Goal: Task Accomplishment & Management: Manage account settings

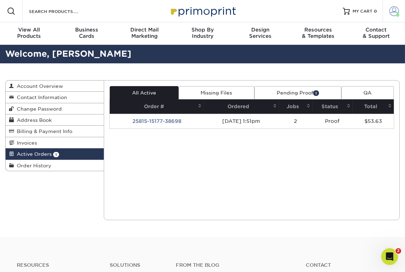
click at [388, 13] on link "Account" at bounding box center [394, 11] width 22 height 22
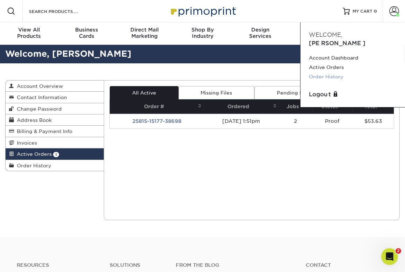
click at [329, 72] on link "Order History" at bounding box center [353, 76] width 88 height 9
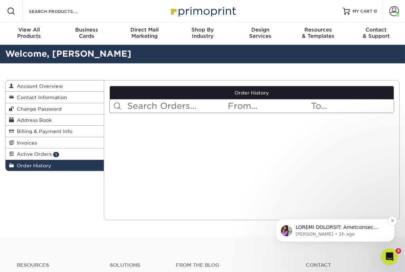
click at [356, 229] on p "Notification stack" at bounding box center [341, 227] width 90 height 7
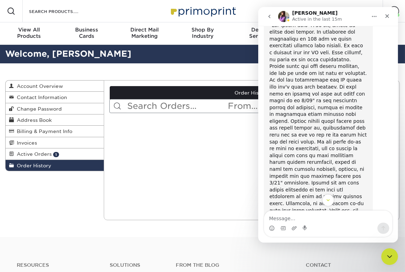
scroll to position [90, 0]
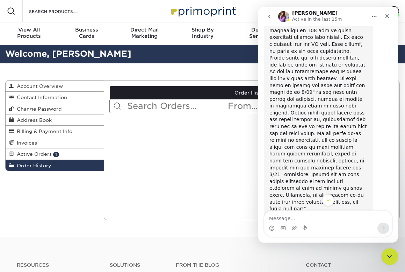
click at [194, 128] on div "Current Orders 1 Active 0 Missing Files" at bounding box center [252, 150] width 296 height 140
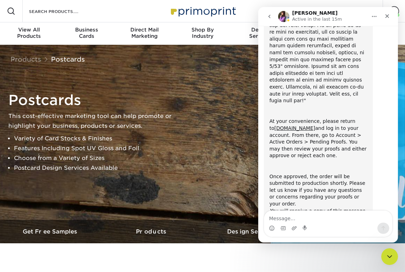
scroll to position [206, 0]
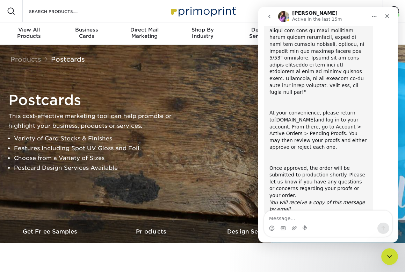
click at [224, 126] on div "Postcards This cost-effective marketing tool can help promote or highlight your…" at bounding box center [205, 132] width 405 height 87
click at [376, 14] on icon "Home" at bounding box center [374, 17] width 6 height 6
click at [231, 46] on div "Products Postcards Instagram Facebook Twitter" at bounding box center [202, 57] width 395 height 24
click at [384, 16] on div "Close" at bounding box center [387, 16] width 13 height 13
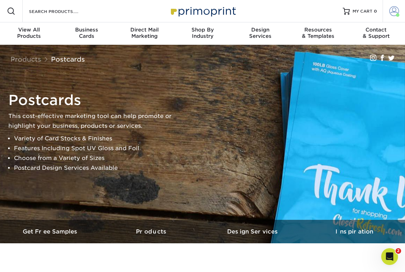
click at [392, 12] on span at bounding box center [395, 11] width 10 height 10
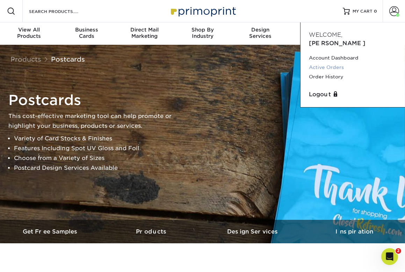
click at [331, 63] on link "Active Orders" at bounding box center [353, 67] width 88 height 9
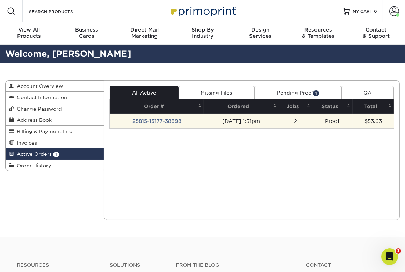
click at [162, 123] on td "25815-15177-38698" at bounding box center [157, 121] width 94 height 15
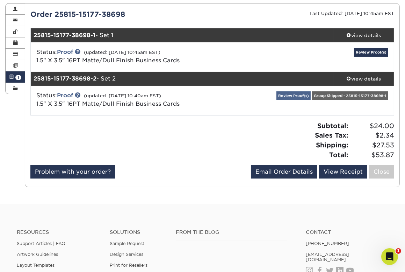
scroll to position [77, 0]
click at [361, 52] on link "Review Proof(s)" at bounding box center [371, 52] width 34 height 9
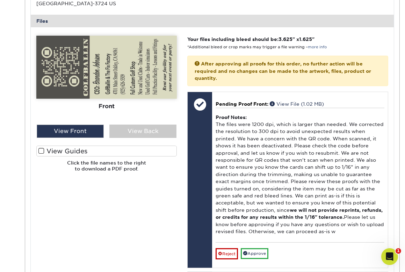
scroll to position [278, 0]
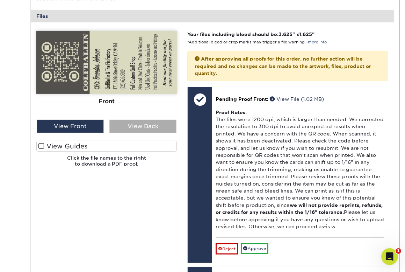
click at [130, 127] on div "View Back" at bounding box center [142, 126] width 67 height 13
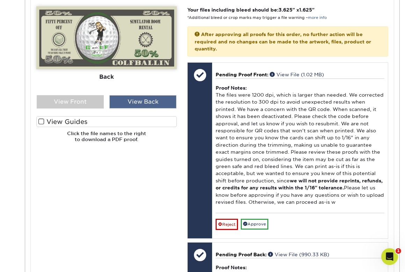
scroll to position [307, 0]
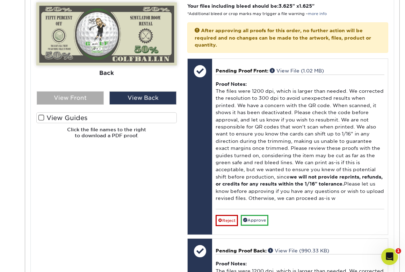
click at [86, 101] on div "View Front" at bounding box center [70, 97] width 67 height 13
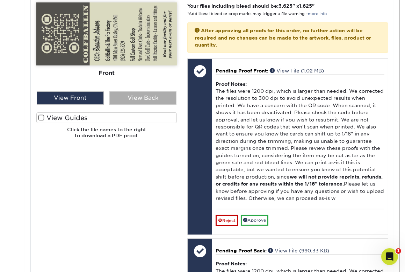
click at [127, 95] on div "View Back" at bounding box center [142, 97] width 67 height 13
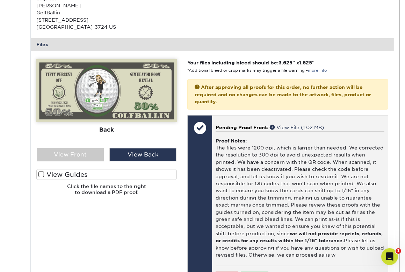
scroll to position [246, 0]
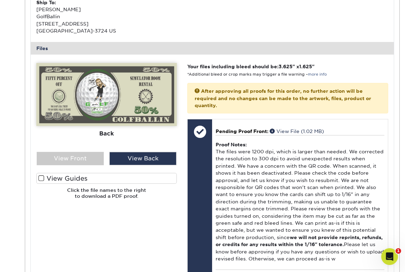
click at [41, 178] on span at bounding box center [41, 178] width 6 height 7
click at [0, 0] on input "View Guides" at bounding box center [0, 0] width 0 height 0
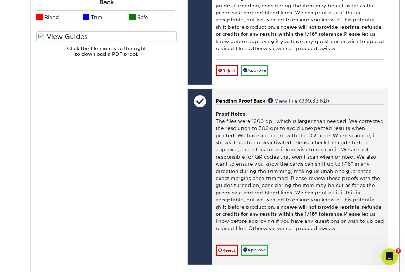
scroll to position [452, 0]
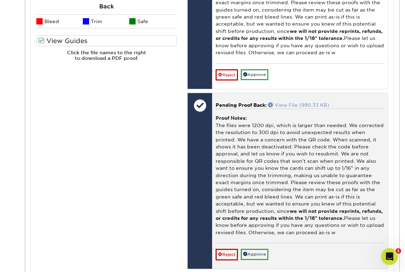
click at [290, 104] on link "View File (990.33 KB)" at bounding box center [298, 105] width 61 height 6
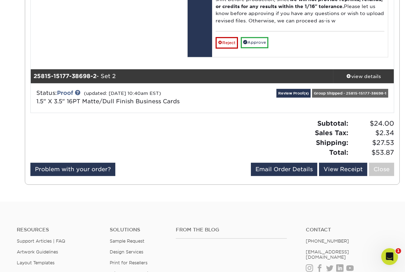
scroll to position [662, 0]
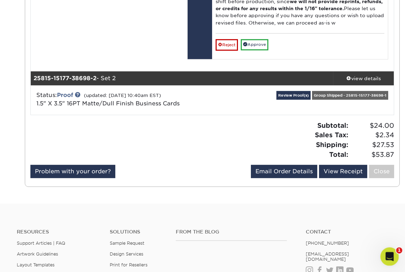
click at [387, 254] on icon "Open Intercom Messenger" at bounding box center [389, 256] width 12 height 12
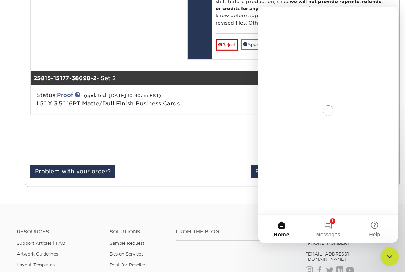
scroll to position [0, 0]
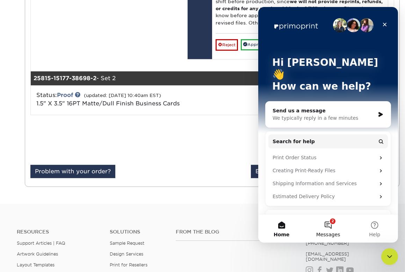
click at [333, 224] on button "2 Messages" at bounding box center [328, 228] width 47 height 28
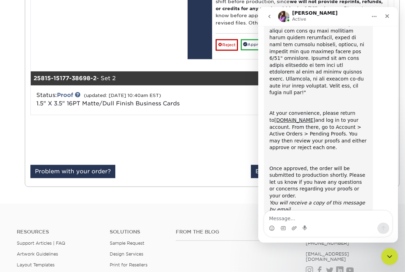
scroll to position [206, 0]
click at [300, 216] on textarea "Message…" at bounding box center [328, 217] width 128 height 12
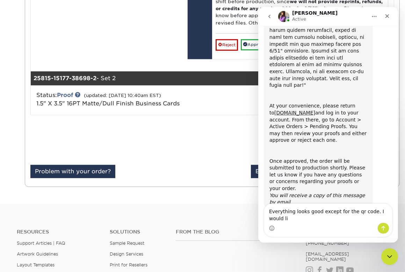
scroll to position [213, 0]
type textarea "Everything looks good except for the qr code. I would like to submit a redesign…"
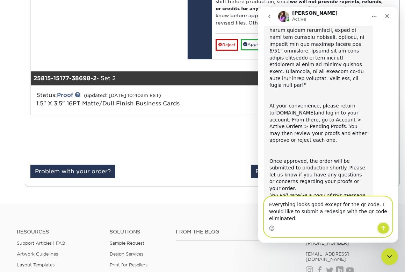
drag, startPoint x: 384, startPoint y: 229, endPoint x: 387, endPoint y: 233, distance: 3.8
click at [385, 233] on button "Send a message…" at bounding box center [383, 227] width 12 height 11
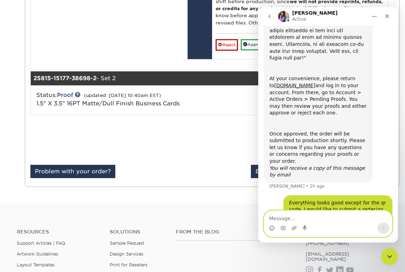
scroll to position [241, 0]
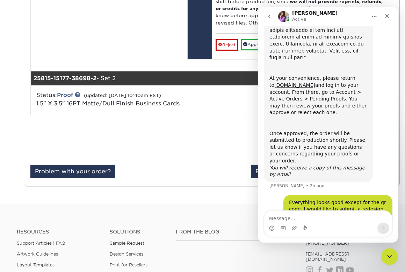
click at [374, 18] on icon "Home" at bounding box center [374, 17] width 6 height 6
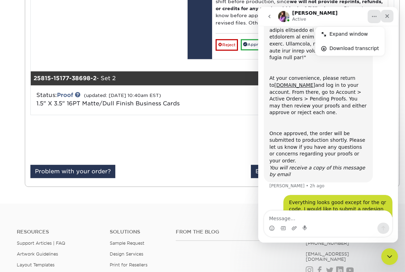
click at [386, 15] on icon "Close" at bounding box center [387, 16] width 6 height 6
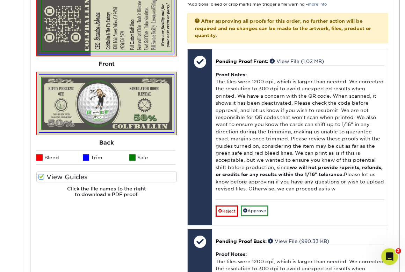
scroll to position [324, 0]
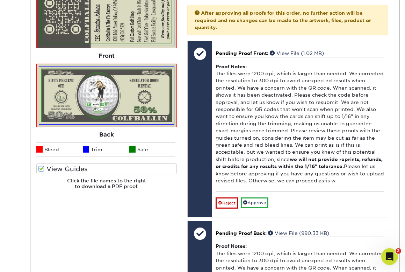
click at [43, 168] on span at bounding box center [41, 168] width 6 height 7
click at [0, 0] on input "View Guides" at bounding box center [0, 0] width 0 height 0
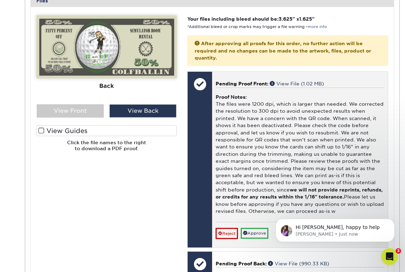
scroll to position [278, 0]
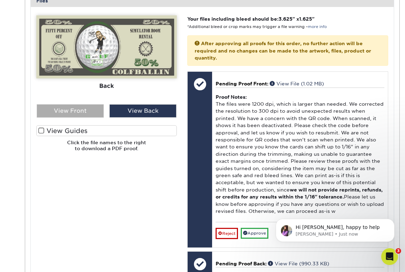
click at [74, 107] on div "View Front" at bounding box center [70, 110] width 67 height 13
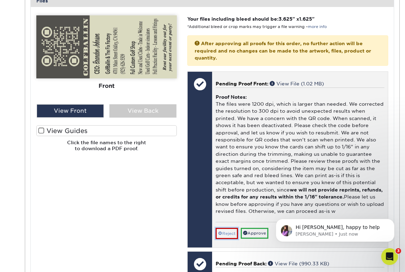
click at [229, 228] on link "Reject" at bounding box center [227, 233] width 22 height 11
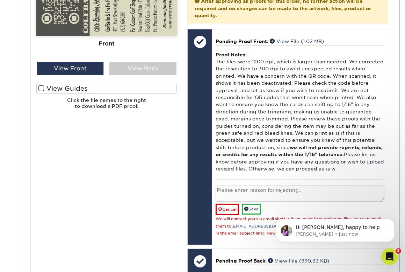
scroll to position [347, 0]
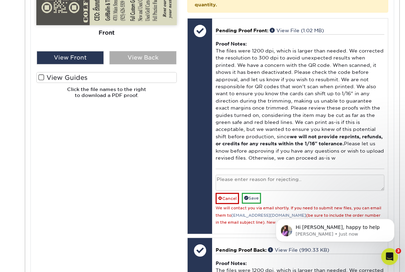
click at [141, 56] on div "View Back" at bounding box center [142, 57] width 67 height 13
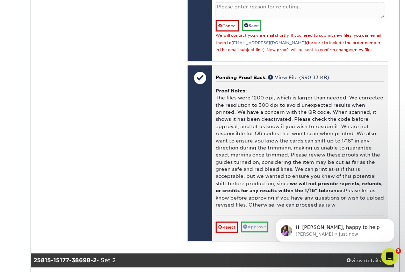
scroll to position [304, 0]
click at [254, 224] on link "Approve" at bounding box center [255, 226] width 28 height 11
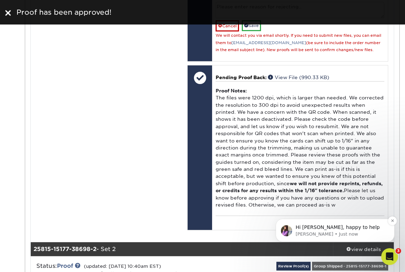
click at [344, 227] on p "Hi Dane, happy to help" at bounding box center [341, 227] width 90 height 7
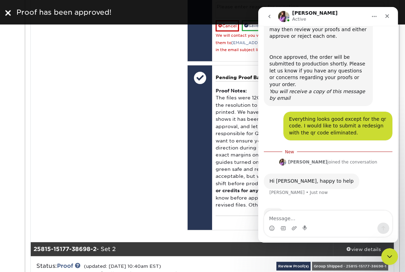
scroll to position [316, 0]
click at [374, 19] on icon "Home" at bounding box center [374, 17] width 6 height 6
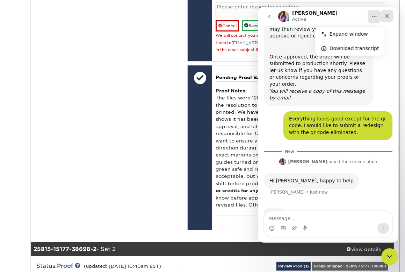
click at [388, 15] on icon "Close" at bounding box center [387, 16] width 4 height 4
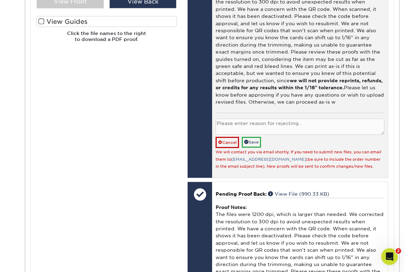
scroll to position [404, 0]
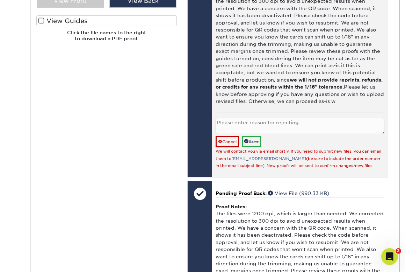
click at [249, 124] on textarea at bounding box center [300, 126] width 169 height 16
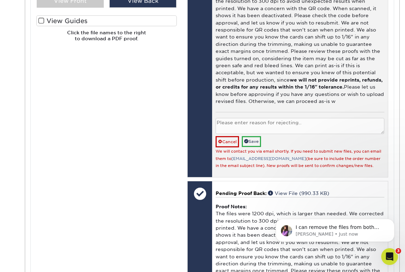
scroll to position [0, 0]
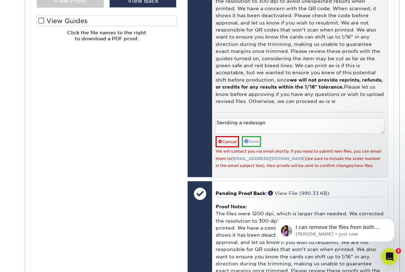
type textarea "Sending a redesign"
click at [257, 139] on link "Save" at bounding box center [251, 141] width 19 height 11
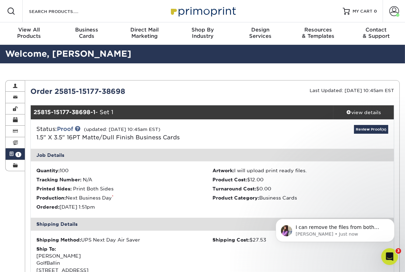
drag, startPoint x: 55, startPoint y: 91, endPoint x: 132, endPoint y: 88, distance: 77.3
click at [132, 88] on div "Order 25815-15177-38698" at bounding box center [118, 91] width 187 height 10
click at [50, 88] on div "Order 25815-15177-38698" at bounding box center [118, 91] width 187 height 10
drag, startPoint x: 31, startPoint y: 90, endPoint x: 134, endPoint y: 89, distance: 103.5
click at [134, 89] on div "Order 25815-15177-38698" at bounding box center [118, 91] width 187 height 10
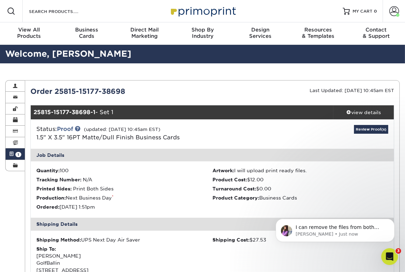
copy div "Order 25815-15177-38698"
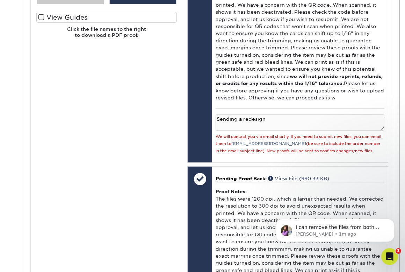
scroll to position [374, 0]
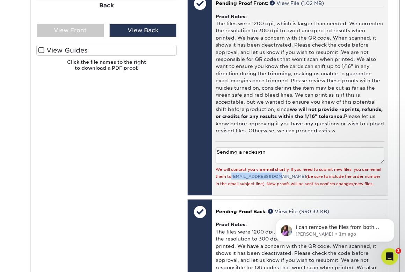
drag, startPoint x: 232, startPoint y: 176, endPoint x: 275, endPoint y: 178, distance: 42.4
click at [275, 178] on div "We will contact you via email shortly. If you need to submit new files, you can…" at bounding box center [300, 175] width 169 height 21
copy link "[EMAIL_ADDRESS][DOMAIN_NAME]"
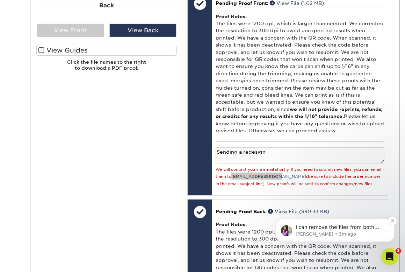
click at [345, 226] on p "I can remove the files from both Sets. This way you can upload new files once y…" at bounding box center [341, 227] width 90 height 7
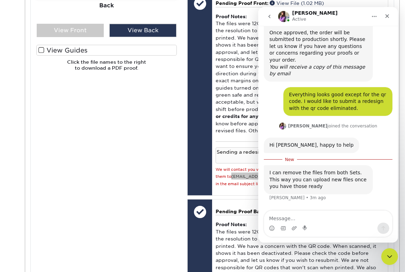
scroll to position [346, 0]
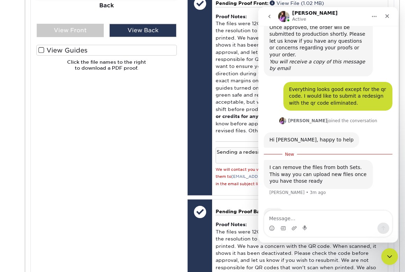
click at [158, 169] on div "Please Upload Your Files We accept: PDF , JPEG 1 or TIFF 1 files. Submitting AI…" at bounding box center [106, 151] width 151 height 432
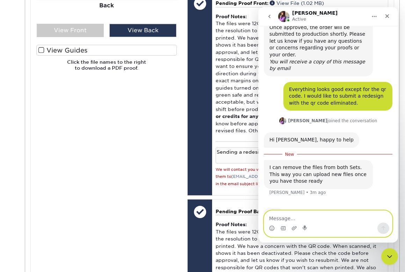
click at [285, 215] on textarea "Message…" at bounding box center [328, 217] width 128 height 12
type textarea "they are ready to go"
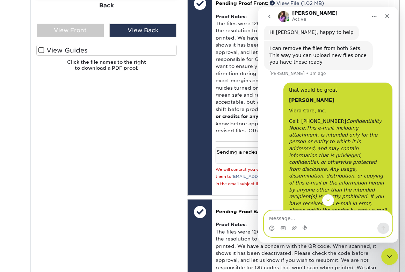
scroll to position [464, 0]
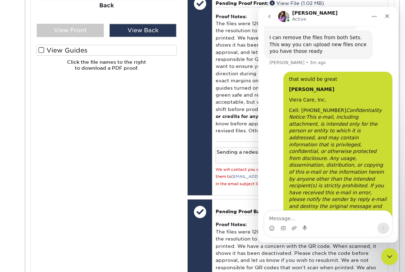
click at [161, 129] on div "Please Upload Your Files We accept: PDF , JPEG 1 or TIFF 1 files. Submitting AI…" at bounding box center [106, 151] width 151 height 432
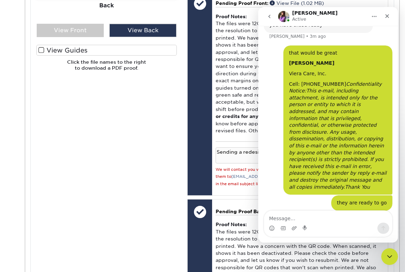
scroll to position [491, 0]
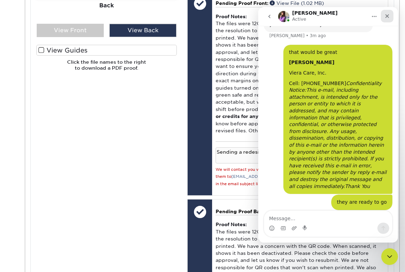
click at [388, 17] on icon "Close" at bounding box center [387, 16] width 4 height 4
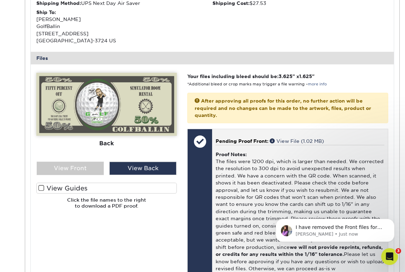
scroll to position [523, 0]
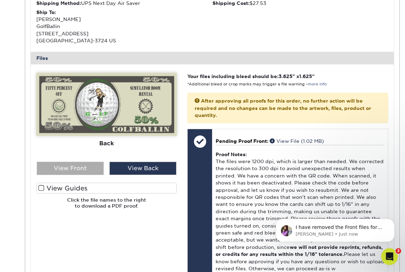
click at [80, 172] on div "View Front" at bounding box center [70, 168] width 67 height 13
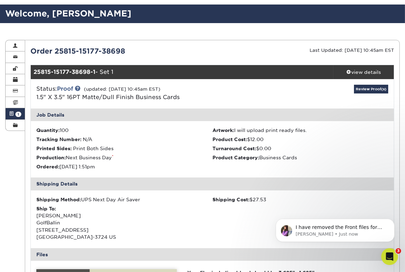
scroll to position [0, 0]
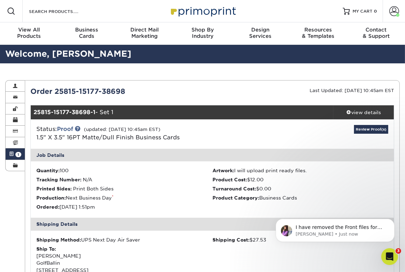
click at [14, 152] on link "Active Orders 1" at bounding box center [15, 153] width 19 height 11
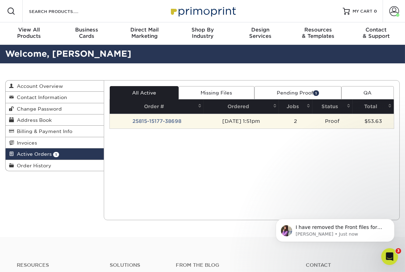
click at [170, 120] on td "25815-15177-38698" at bounding box center [157, 121] width 94 height 15
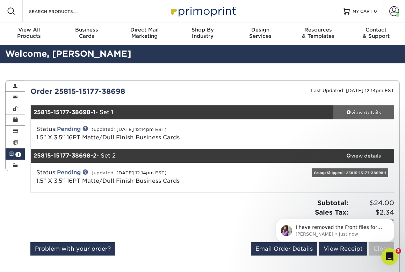
click at [362, 112] on div "view details" at bounding box center [364, 112] width 61 height 7
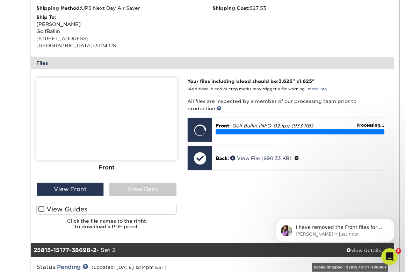
scroll to position [232, 0]
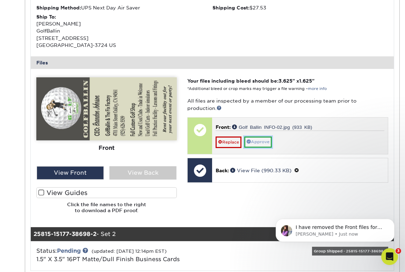
click at [263, 142] on link "Approve" at bounding box center [259, 141] width 28 height 11
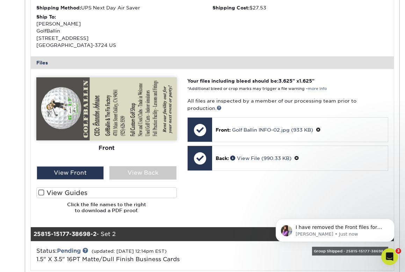
scroll to position [550, 0]
click at [149, 172] on div "View Back" at bounding box center [142, 172] width 67 height 13
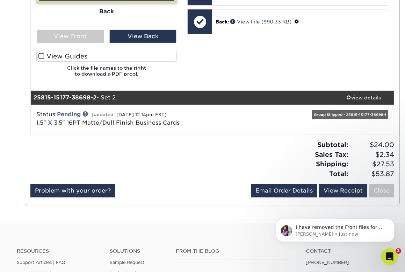
scroll to position [375, 0]
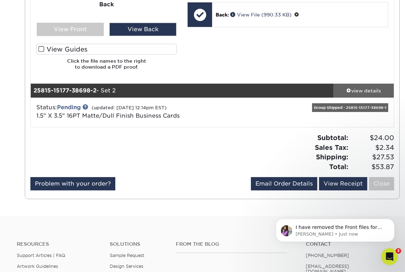
click at [353, 90] on div "view details" at bounding box center [364, 90] width 61 height 7
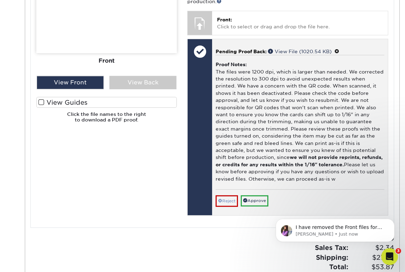
scroll to position [666, 0]
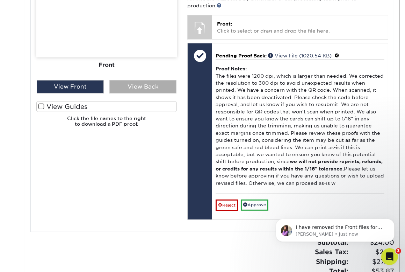
click at [145, 80] on div "View Back" at bounding box center [142, 86] width 67 height 13
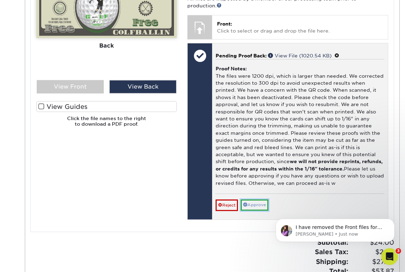
click at [255, 205] on link "Approve" at bounding box center [255, 204] width 28 height 11
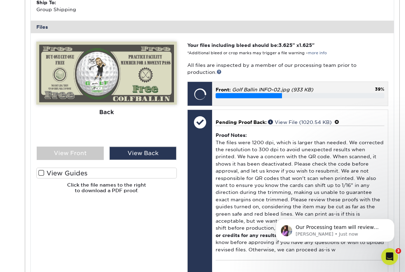
scroll to position [570, 0]
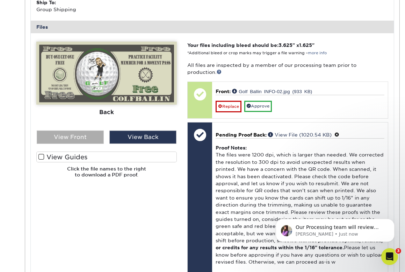
click at [84, 134] on div "View Front" at bounding box center [70, 136] width 67 height 13
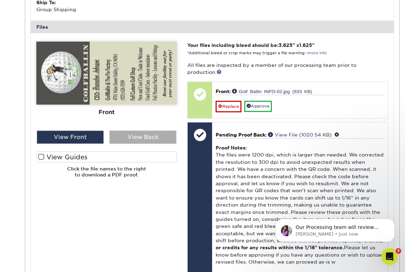
click at [144, 135] on div "View Back" at bounding box center [142, 136] width 67 height 13
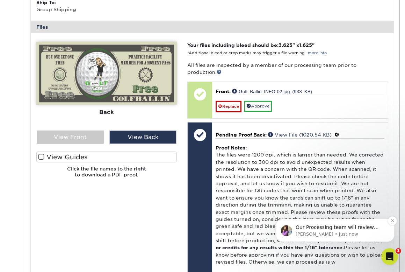
click at [317, 229] on p "Our Processing team will review your new files shortly, and they will reach bac…" at bounding box center [341, 227] width 90 height 7
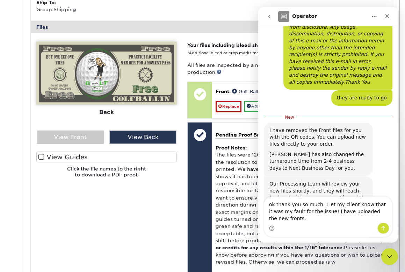
scroll to position [595, 0]
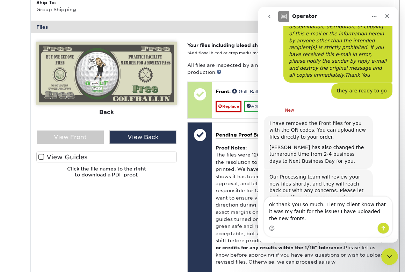
type textarea "ok thank you so much. I let my client know that it was my fault for the issue! …"
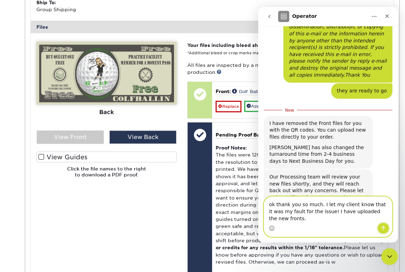
click at [383, 227] on icon "Send a message…" at bounding box center [384, 228] width 4 height 5
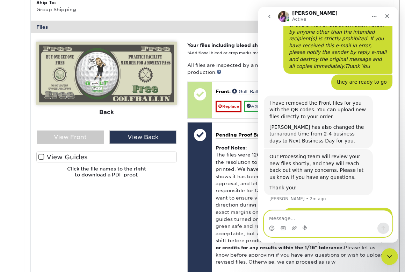
scroll to position [631, 0]
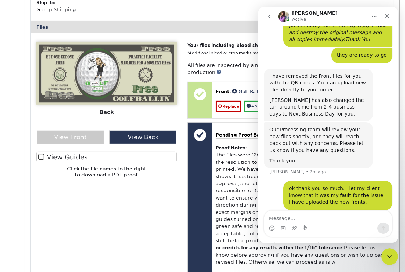
click at [163, 193] on div "Please Upload Your Files We accept: PDF , JPEG 1 or TIFF 1 files. Submitting AI…" at bounding box center [106, 166] width 151 height 249
click at [384, 15] on div "Close" at bounding box center [387, 16] width 13 height 13
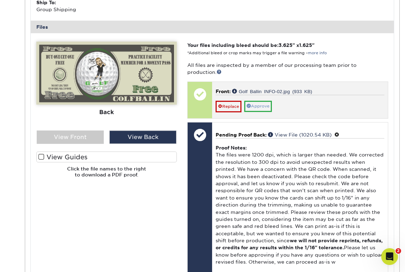
click at [265, 106] on link "Approve" at bounding box center [259, 106] width 28 height 11
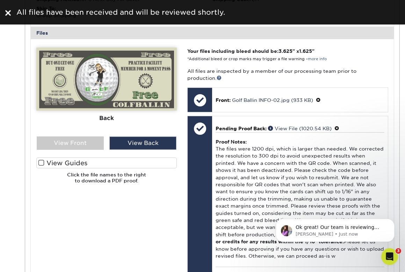
scroll to position [596, 0]
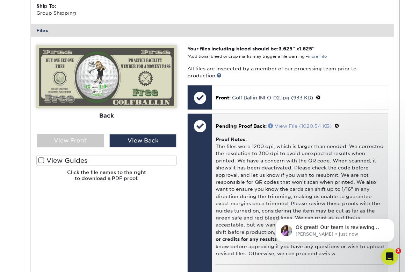
click at [273, 126] on span at bounding box center [271, 125] width 7 height 5
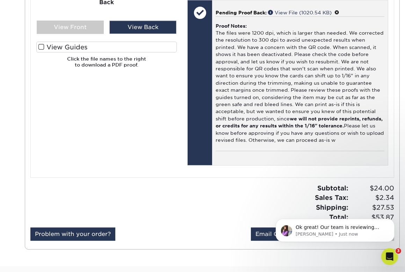
scroll to position [683, 0]
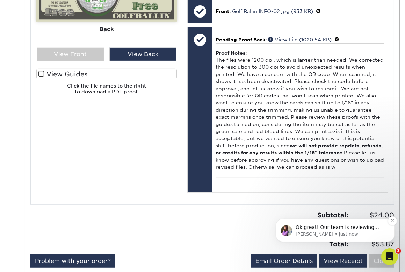
click at [347, 234] on p "Erica • Just now" at bounding box center [341, 234] width 90 height 6
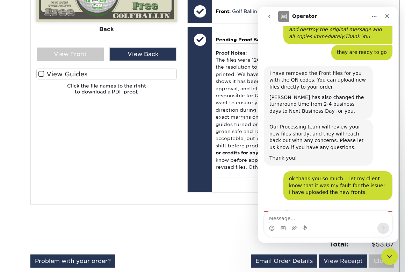
scroll to position [637, 0]
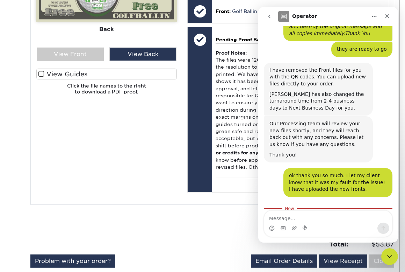
click at [296, 218] on textarea "Message…" at bounding box center [328, 217] width 128 height 12
type textarea "Great Thank you"
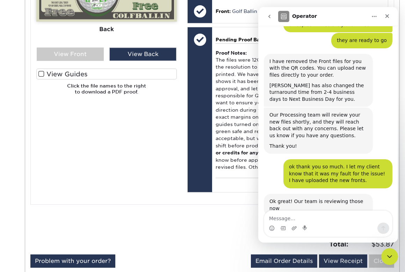
click at [144, 176] on div "Please Upload Your Files We accept: PDF , JPEG 1 or TIFF 1 files. Submitting AI…" at bounding box center [106, 77] width 151 height 237
click at [389, 17] on icon "Close" at bounding box center [387, 16] width 4 height 4
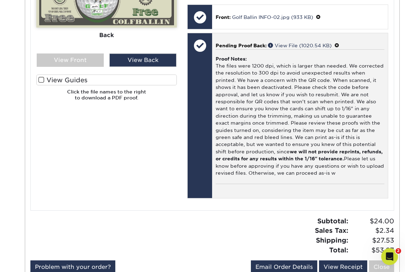
scroll to position [678, 0]
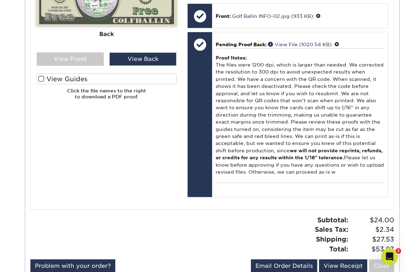
click at [42, 78] on span at bounding box center [41, 79] width 6 height 7
click at [0, 0] on input "View Guides" at bounding box center [0, 0] width 0 height 0
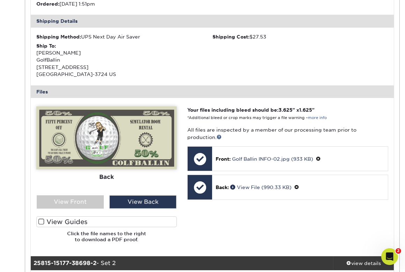
scroll to position [204, 0]
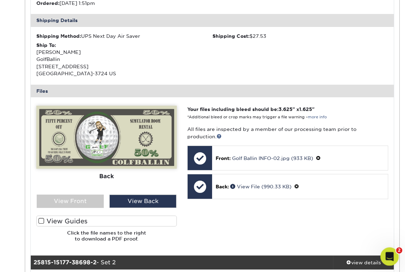
click at [388, 256] on icon "Open Intercom Messenger" at bounding box center [389, 256] width 12 height 12
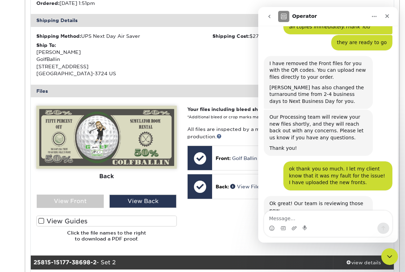
scroll to position [646, 0]
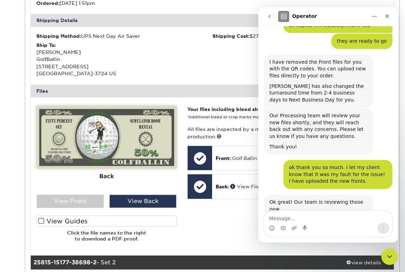
click at [225, 225] on div "Your files including bleed should be: 3.625 " x 1.625 " *Additional bleed or cr…" at bounding box center [288, 176] width 212 height 141
drag, startPoint x: 386, startPoint y: 17, endPoint x: 640, endPoint y: 28, distance: 254.2
click at [386, 17] on icon "Close" at bounding box center [387, 16] width 6 height 6
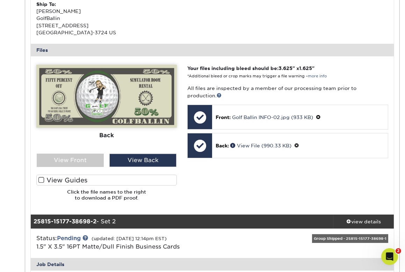
scroll to position [280, 0]
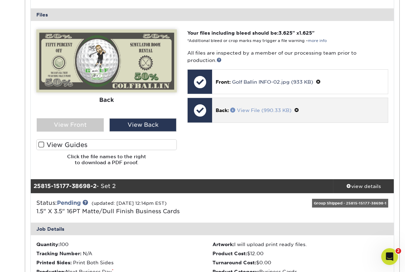
click at [244, 111] on link "View File (990.33 KB)" at bounding box center [261, 110] width 61 height 6
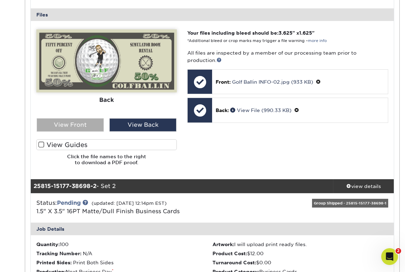
click at [80, 123] on div "View Front" at bounding box center [70, 124] width 67 height 13
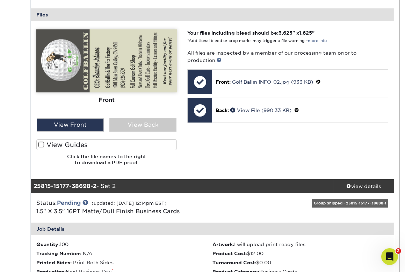
click at [42, 142] on span at bounding box center [41, 144] width 6 height 7
click at [0, 0] on input "View Guides" at bounding box center [0, 0] width 0 height 0
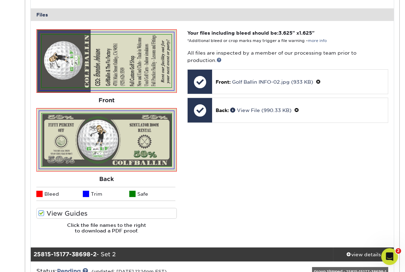
scroll to position [664, 0]
